Goal: Task Accomplishment & Management: Use online tool/utility

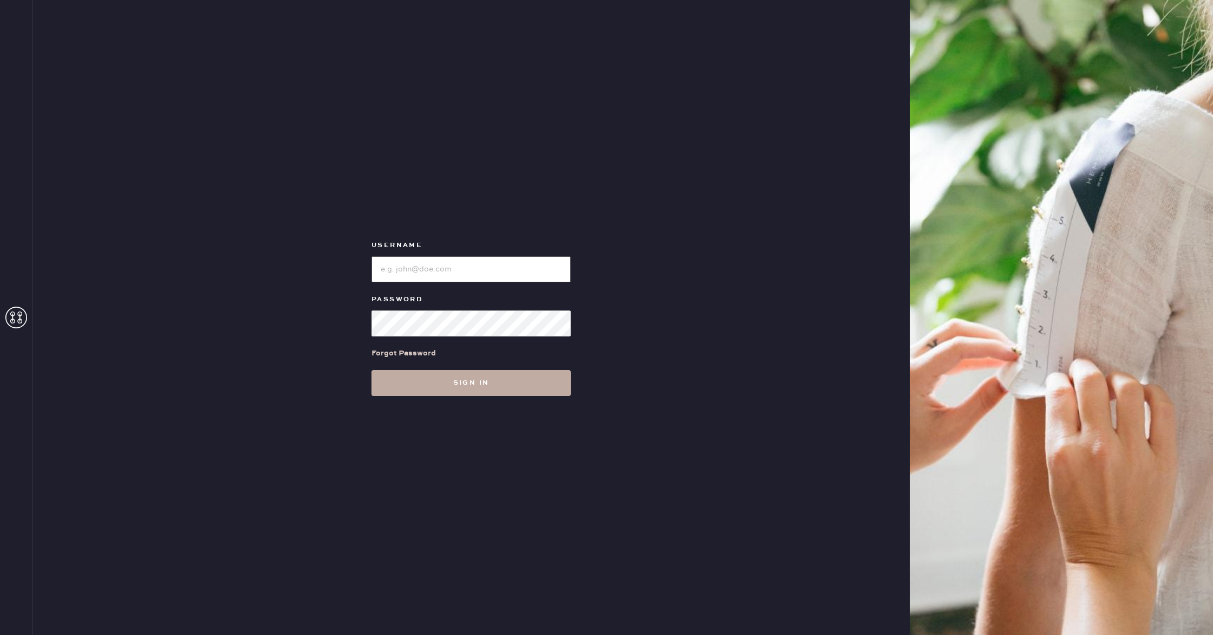
type input "reformationwilliamsburg"
click at [456, 385] on button "Sign in" at bounding box center [470, 383] width 199 height 26
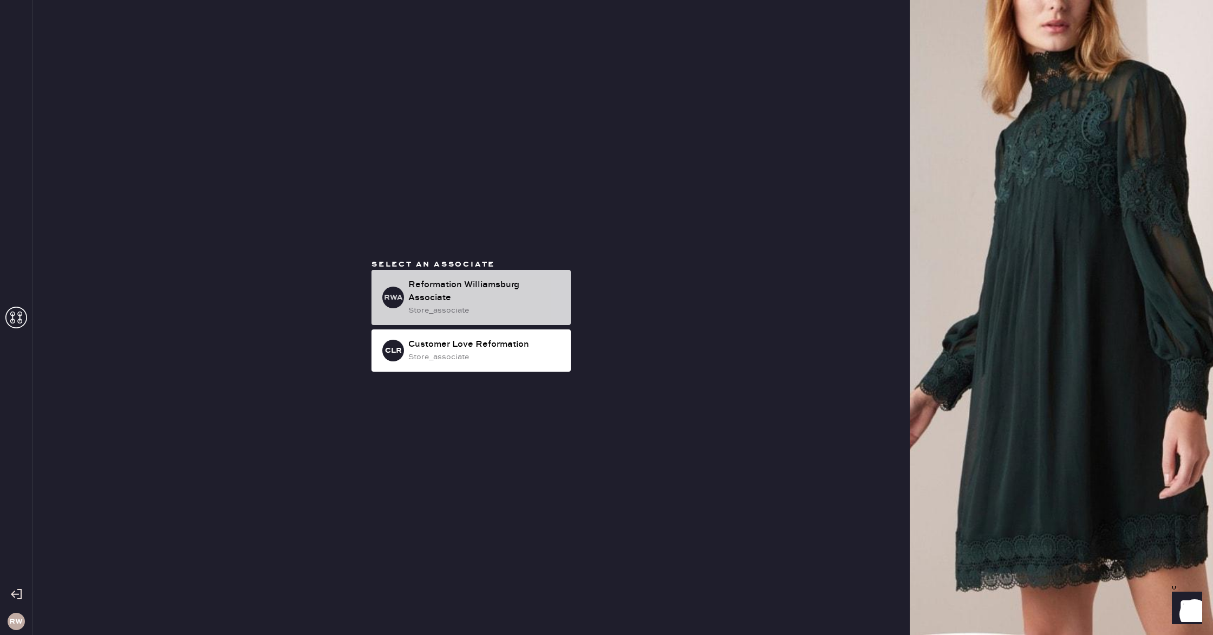
click at [511, 297] on div "Reformation Williamsburg Associate" at bounding box center [485, 291] width 154 height 26
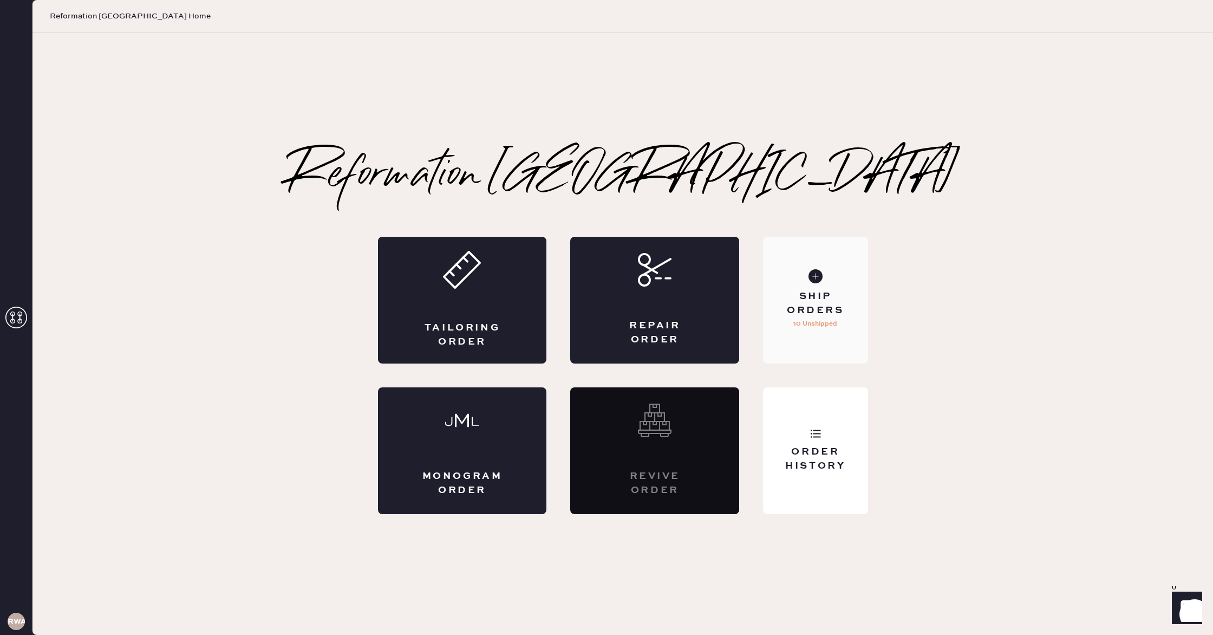
click at [808, 333] on div "Ship Orders 10 Unshipped" at bounding box center [815, 300] width 105 height 127
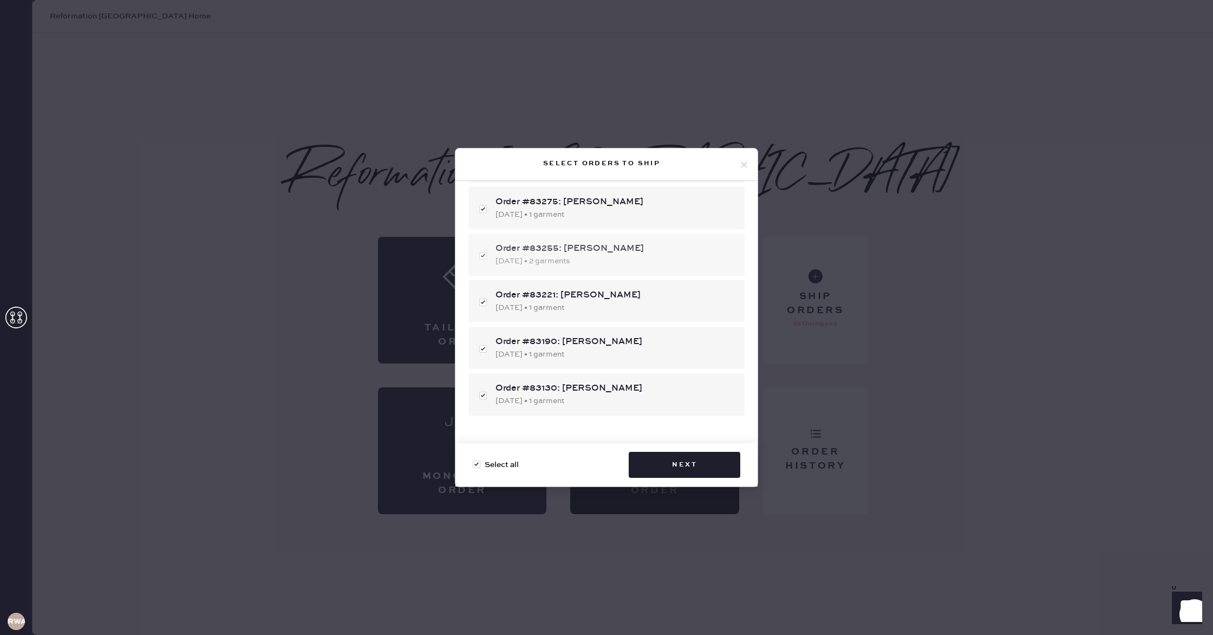
scroll to position [301, 0]
click at [672, 478] on div "Select all Next" at bounding box center [606, 464] width 302 height 43
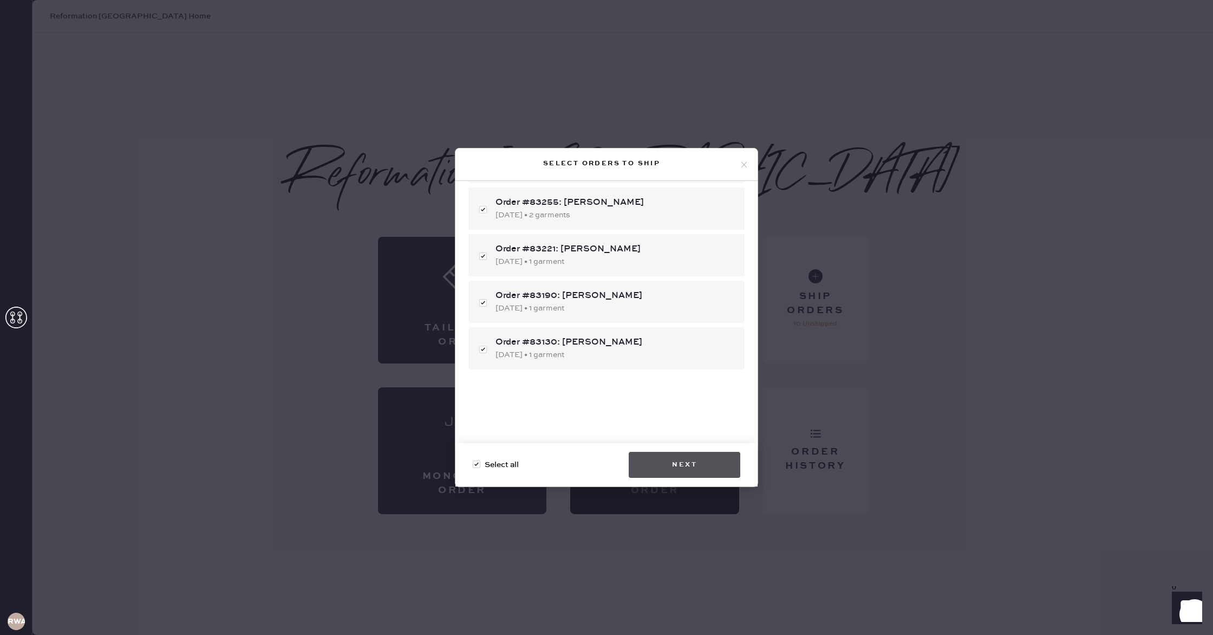
click at [669, 465] on button "Next" at bounding box center [685, 465] width 112 height 26
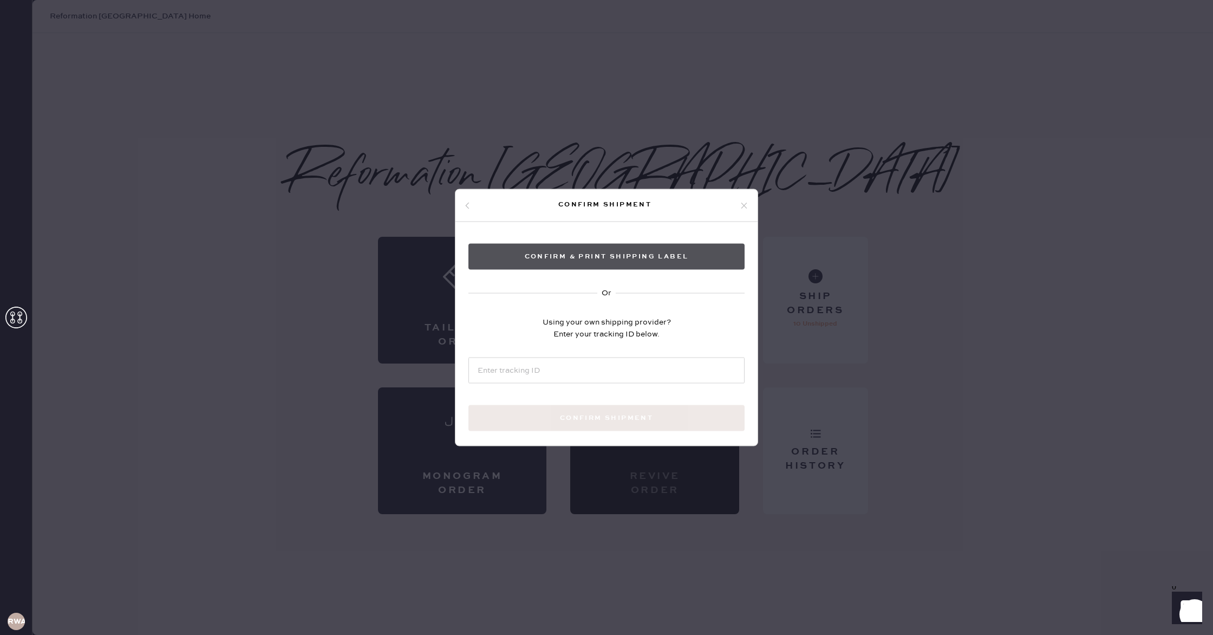
click at [537, 260] on button "Confirm & Print shipping label" at bounding box center [606, 257] width 276 height 26
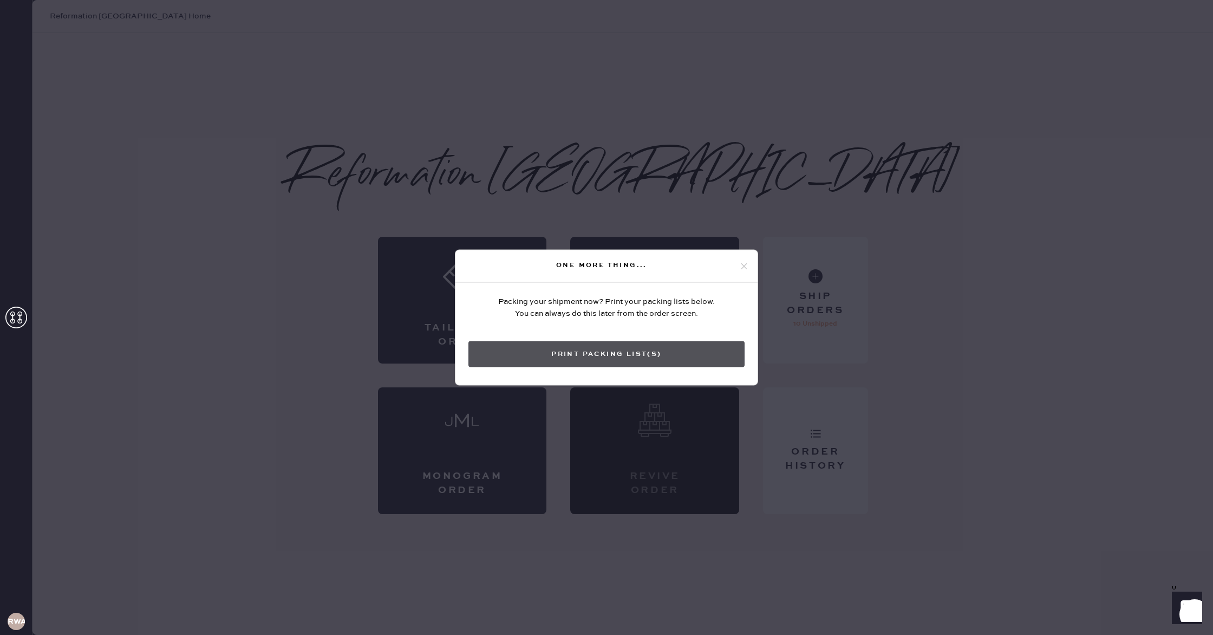
click at [582, 354] on button "Print Packing List(s)" at bounding box center [606, 354] width 276 height 26
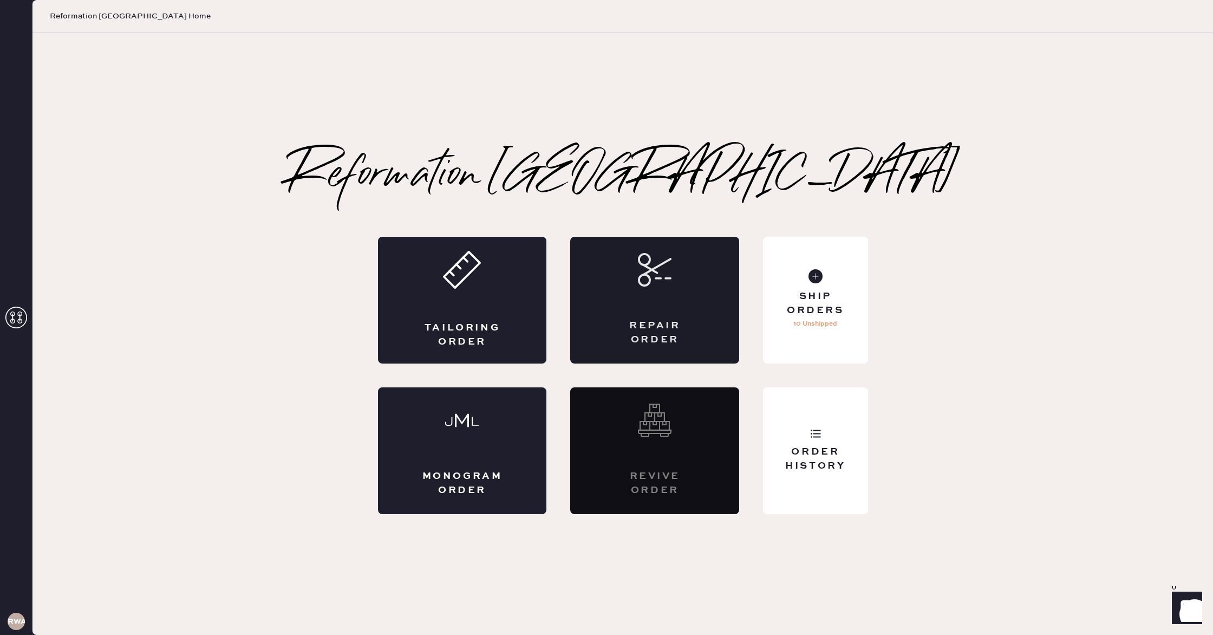
scroll to position [0, 0]
